Goal: Find contact information: Find contact information

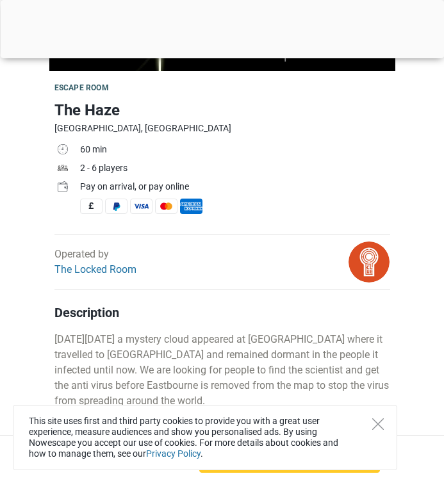
scroll to position [167, 0]
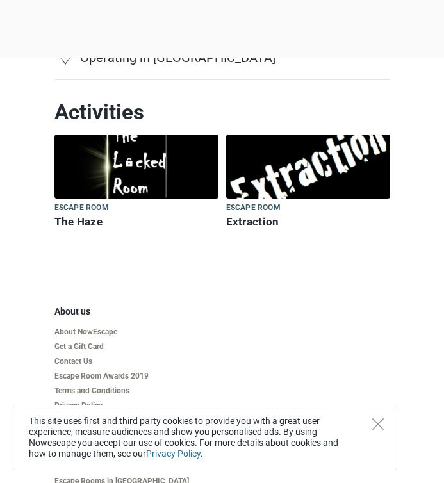
scroll to position [128, 0]
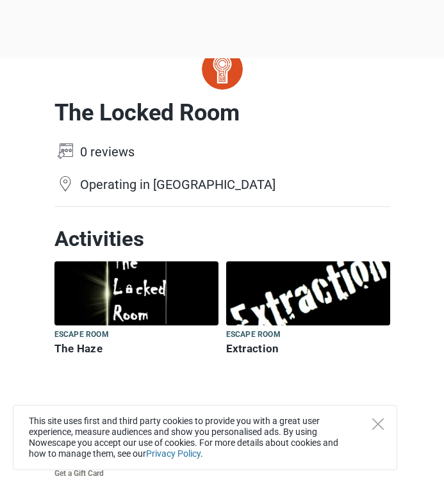
click at [274, 299] on img at bounding box center [308, 293] width 164 height 64
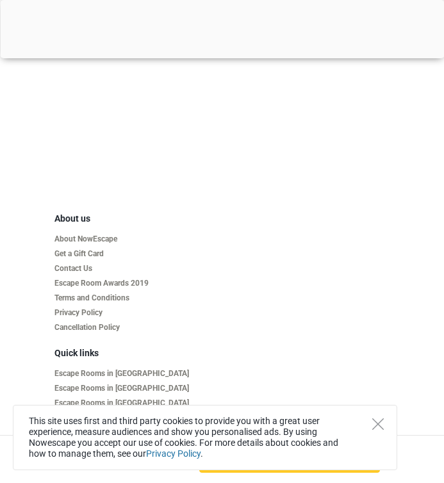
scroll to position [2040, 0]
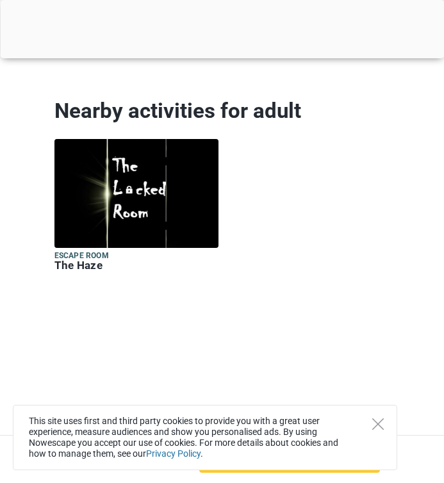
click at [92, 259] on h6 "The Haze" at bounding box center [136, 265] width 164 height 13
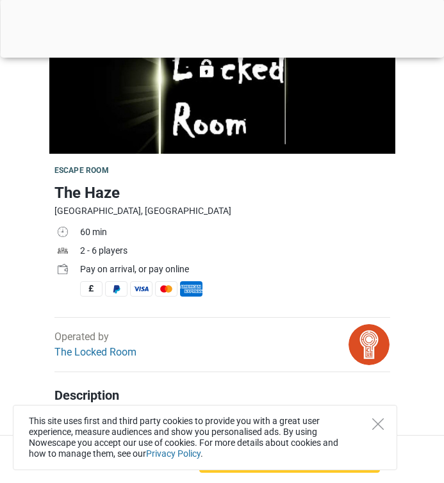
scroll to position [64, 0]
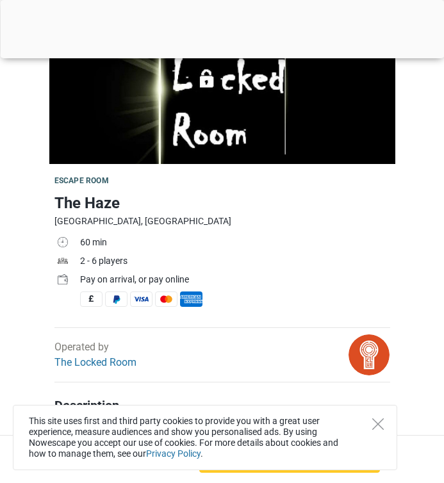
click at [145, 298] on span at bounding box center [141, 298] width 22 height 15
click at [359, 340] on img at bounding box center [368, 354] width 41 height 41
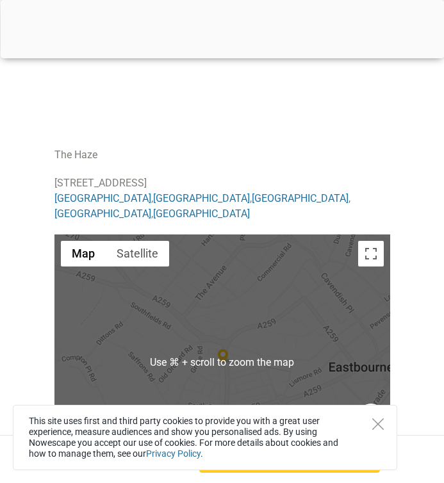
scroll to position [807, 0]
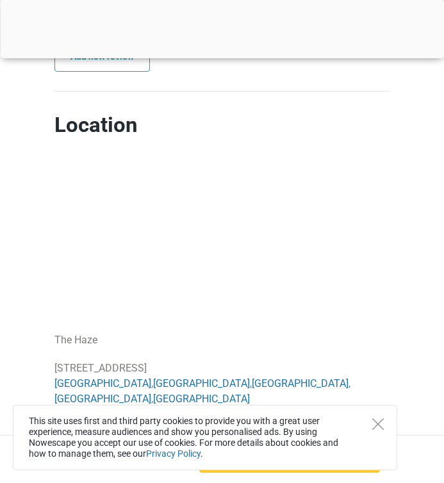
drag, startPoint x: 54, startPoint y: 368, endPoint x: 315, endPoint y: 372, distance: 260.7
click at [315, 372] on p "[STREET_ADDRESS]" at bounding box center [222, 384] width 336 height 46
copy p "[STREET_ADDRESS]"
